Goal: Information Seeking & Learning: Learn about a topic

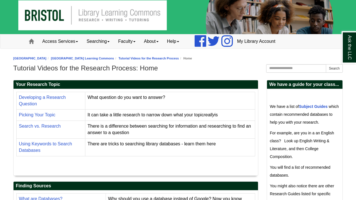
scroll to position [9, 0]
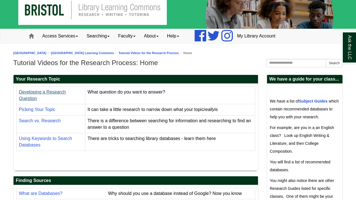
click at [56, 93] on link "Developing a Research Question" at bounding box center [42, 95] width 47 height 11
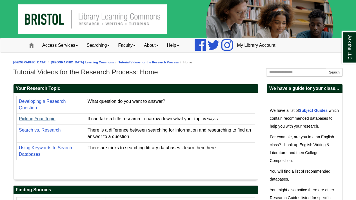
click at [51, 119] on link "Picking Your Topic" at bounding box center [37, 118] width 37 height 5
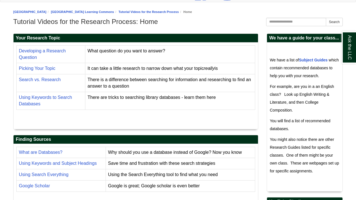
scroll to position [61, 0]
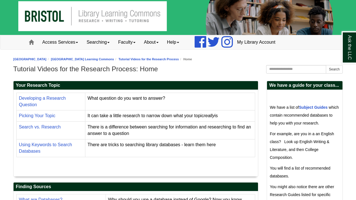
scroll to position [4, 0]
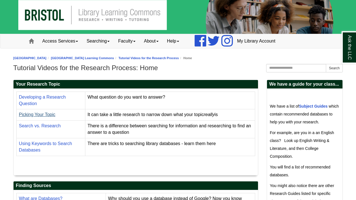
click at [50, 116] on link "Picking Your Topic" at bounding box center [37, 114] width 37 height 5
